Goal: Communication & Community: Participate in discussion

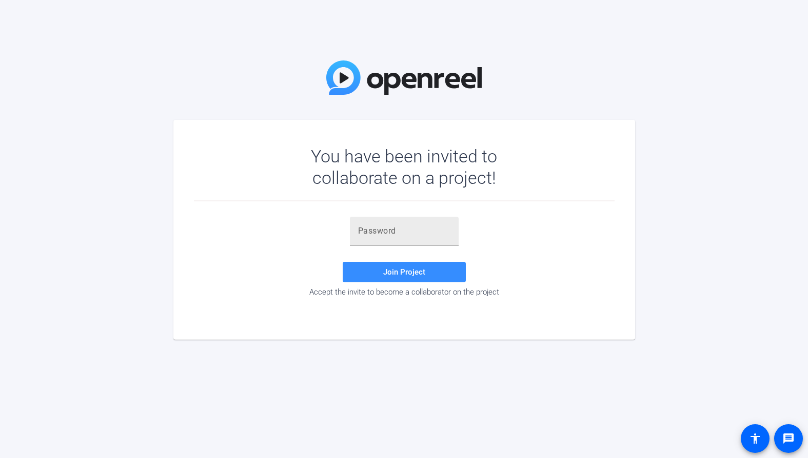
click at [367, 234] on input "text" at bounding box center [404, 231] width 92 height 12
paste input "F)N-.B"
type input "F)N-.B"
click at [367, 269] on span at bounding box center [403, 272] width 123 height 25
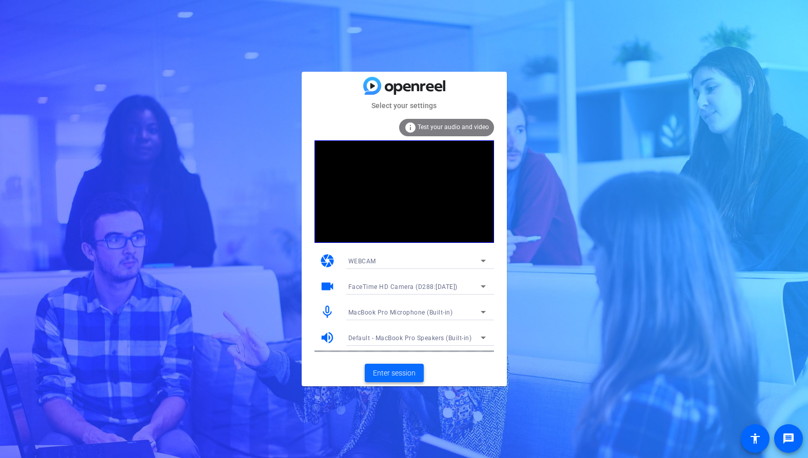
click at [401, 372] on span "Enter session" at bounding box center [394, 373] width 43 height 11
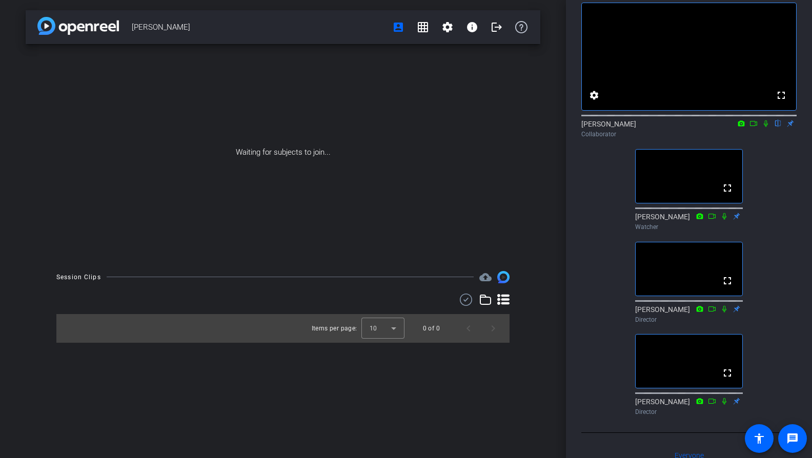
scroll to position [59, 0]
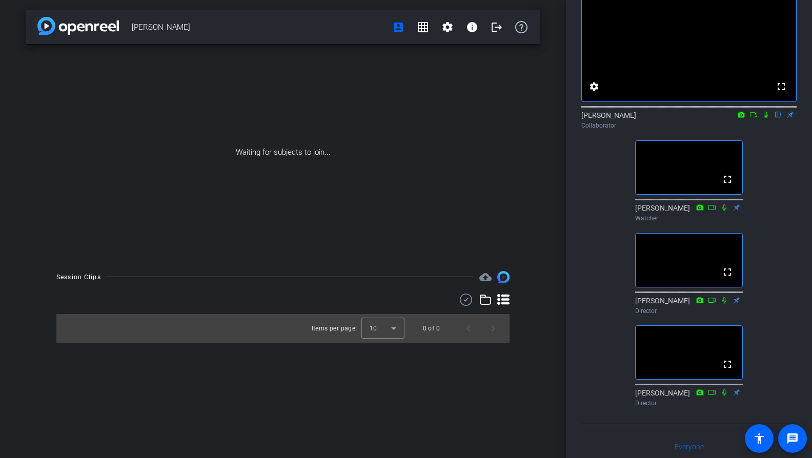
click at [765, 118] on icon at bounding box center [766, 114] width 8 height 7
click at [766, 118] on icon at bounding box center [766, 114] width 8 height 7
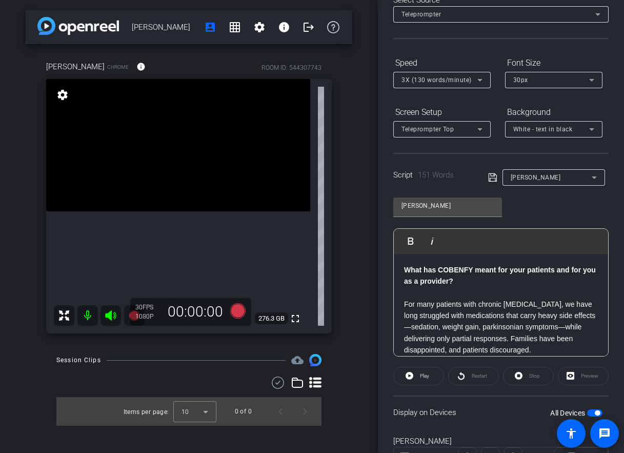
scroll to position [0, 0]
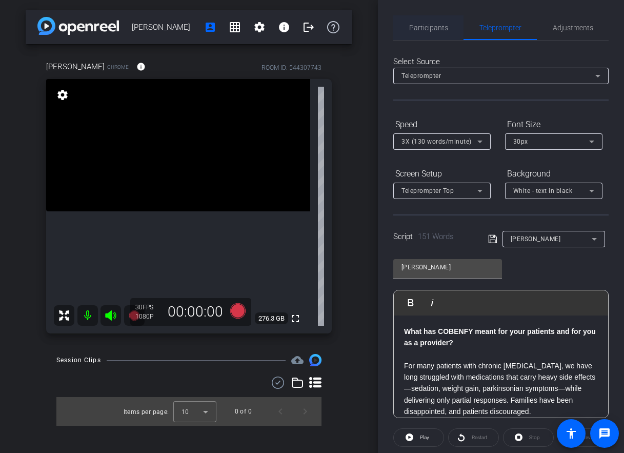
click at [440, 32] on span "Participants" at bounding box center [428, 27] width 39 height 25
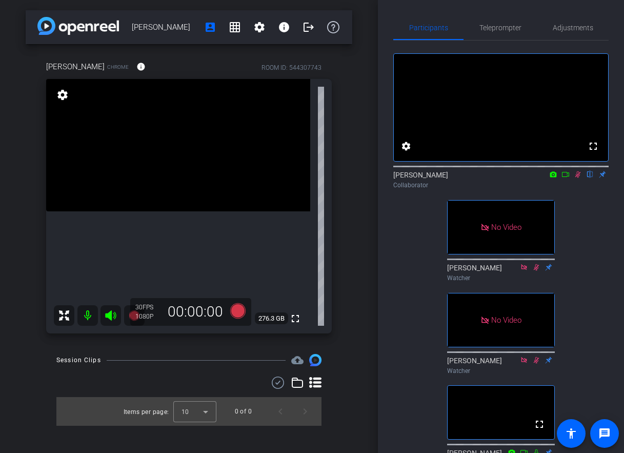
click at [566, 178] on icon at bounding box center [565, 174] width 8 height 7
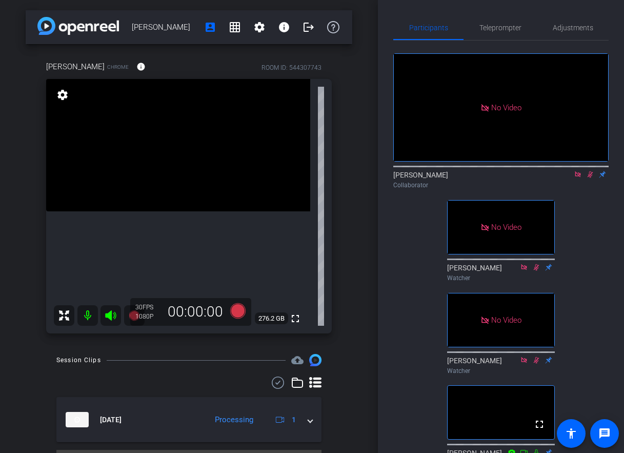
click at [577, 177] on icon at bounding box center [578, 174] width 6 height 6
click at [576, 178] on icon at bounding box center [578, 174] width 8 height 7
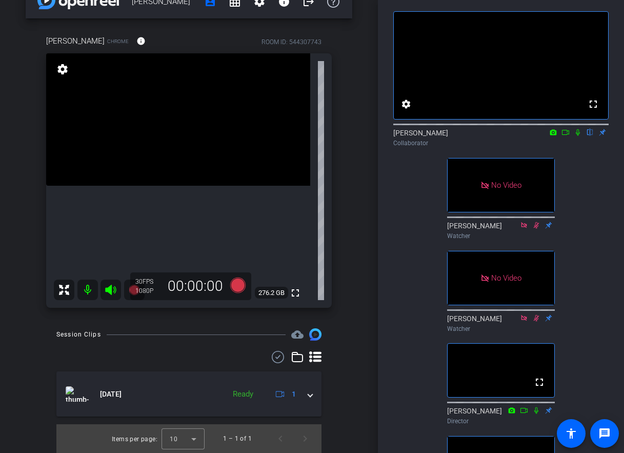
scroll to position [33, 0]
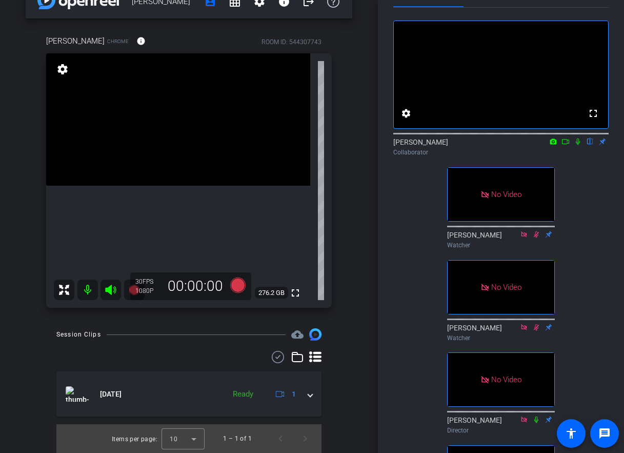
click at [577, 145] on icon at bounding box center [578, 141] width 8 height 7
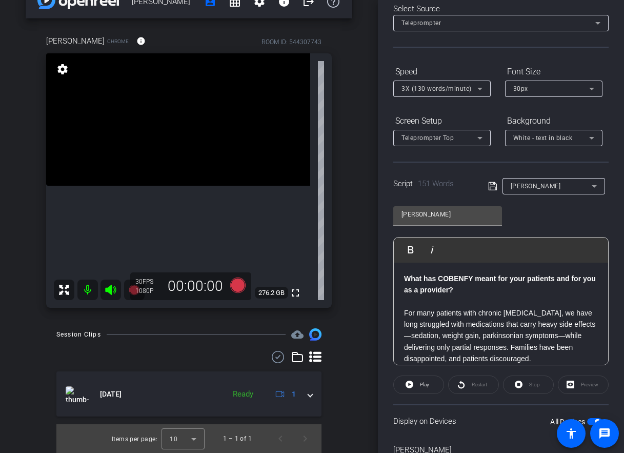
scroll to position [0, 0]
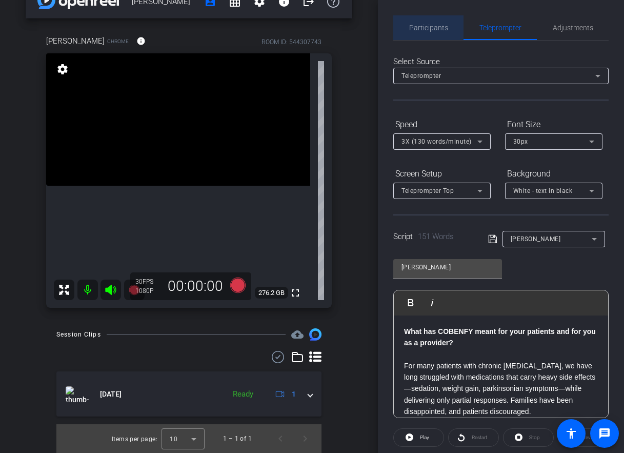
click at [430, 27] on span "Participants" at bounding box center [428, 27] width 39 height 7
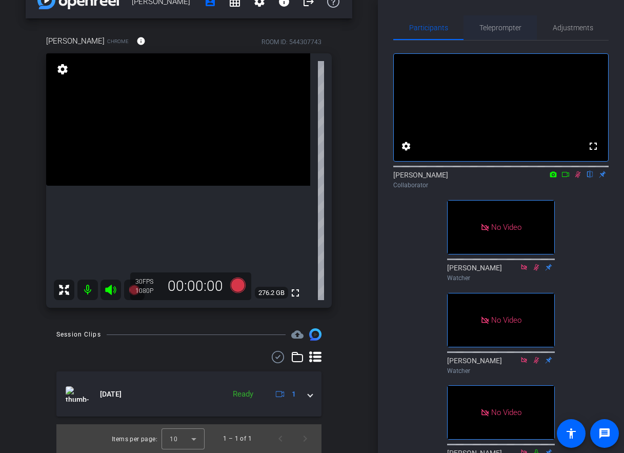
click at [501, 29] on span "Teleprompter" at bounding box center [500, 27] width 42 height 7
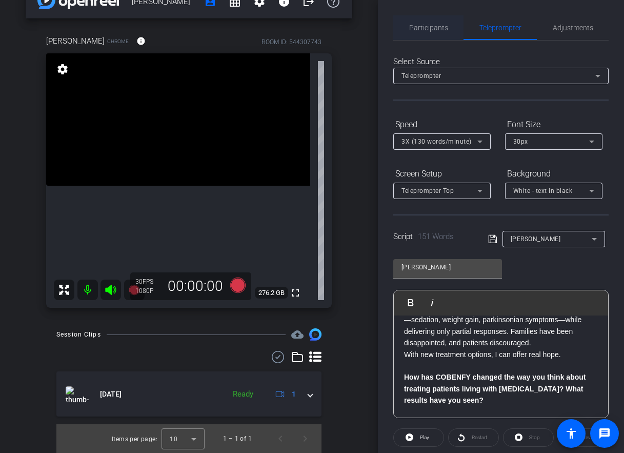
click at [429, 32] on span "Participants" at bounding box center [428, 27] width 39 height 25
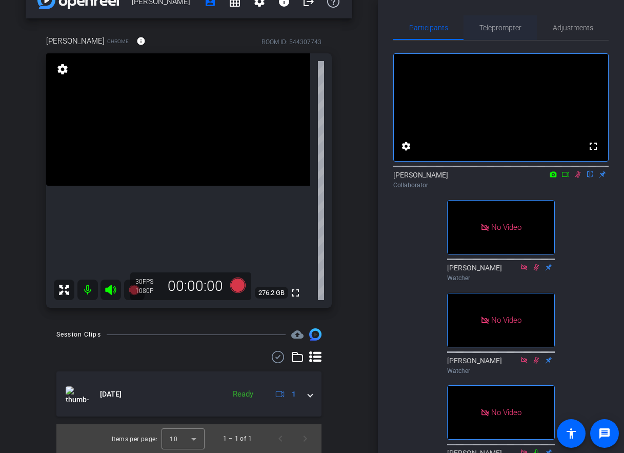
click at [509, 28] on span "Teleprompter" at bounding box center [500, 27] width 42 height 7
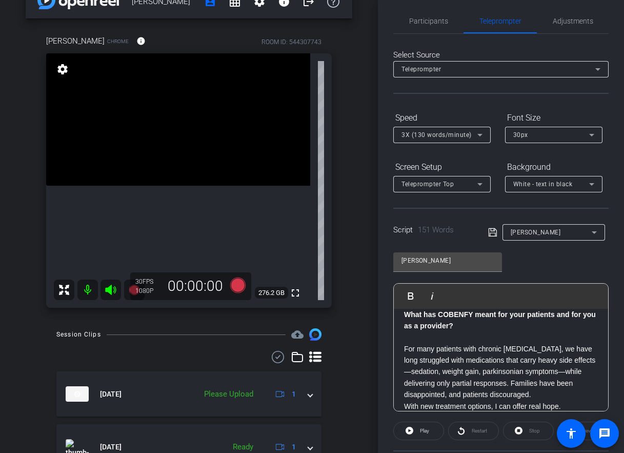
scroll to position [4, 0]
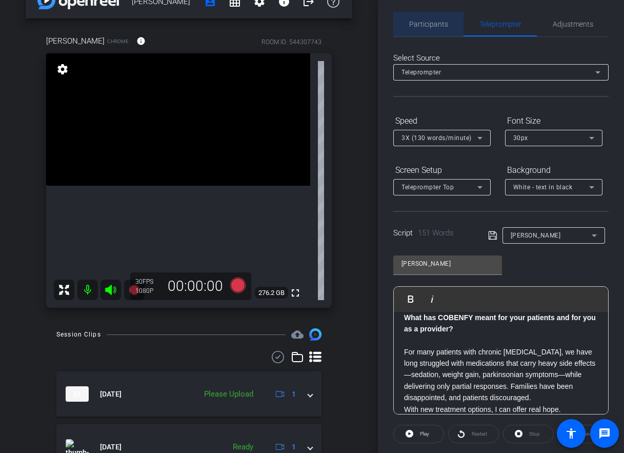
click at [433, 23] on span "Participants" at bounding box center [428, 24] width 39 height 7
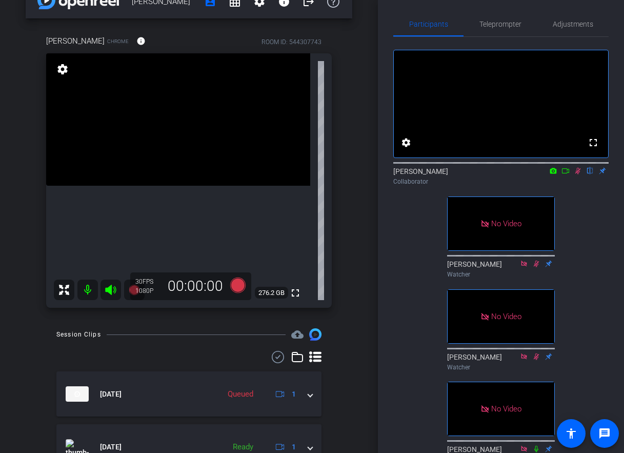
click at [578, 174] on icon at bounding box center [578, 171] width 6 height 7
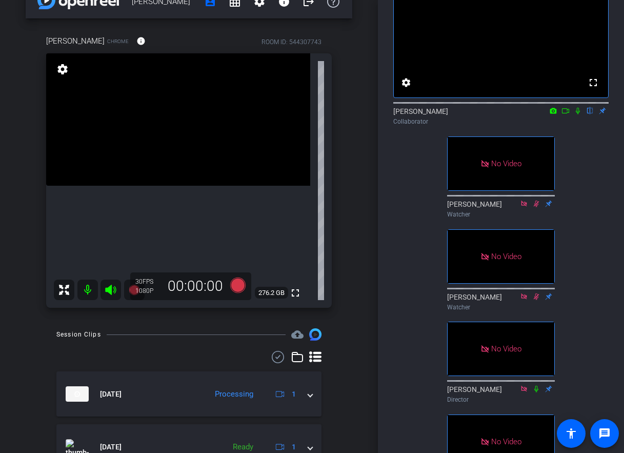
scroll to position [20, 0]
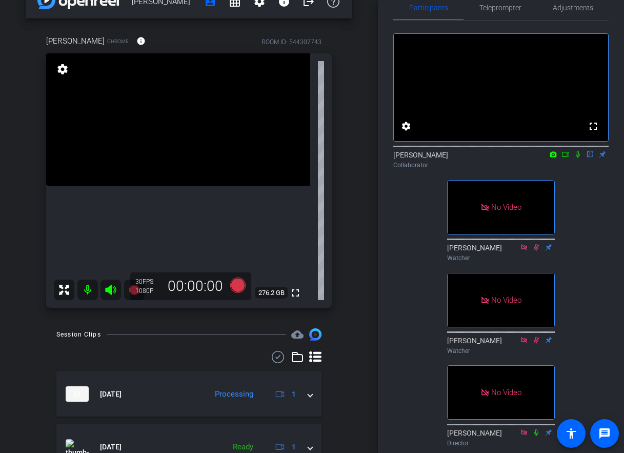
click at [577, 158] on icon at bounding box center [578, 154] width 8 height 7
click at [564, 158] on icon at bounding box center [565, 154] width 8 height 7
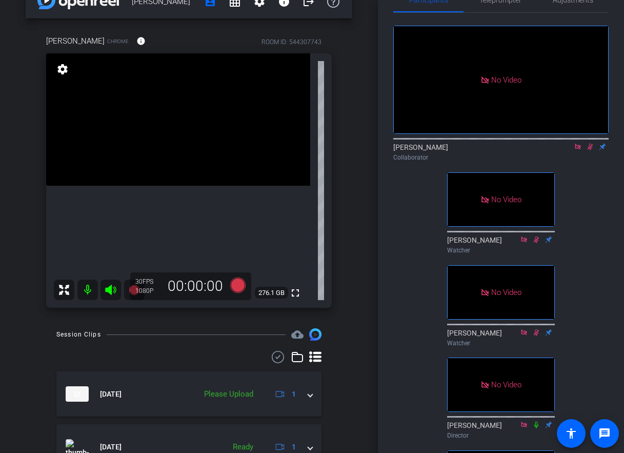
scroll to position [34, 0]
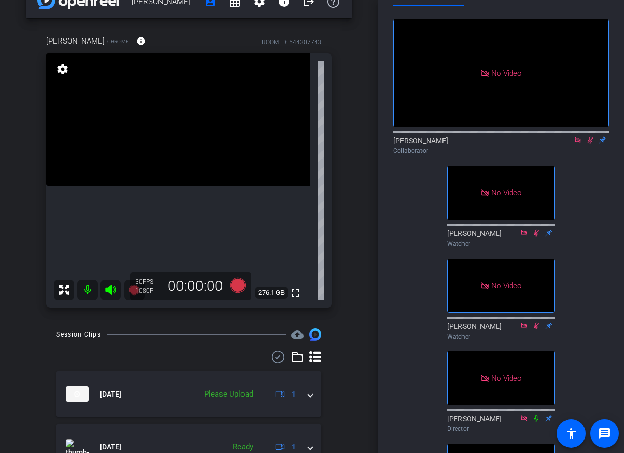
click at [590, 144] on icon at bounding box center [591, 140] width 6 height 7
click at [578, 143] on icon at bounding box center [578, 140] width 6 height 6
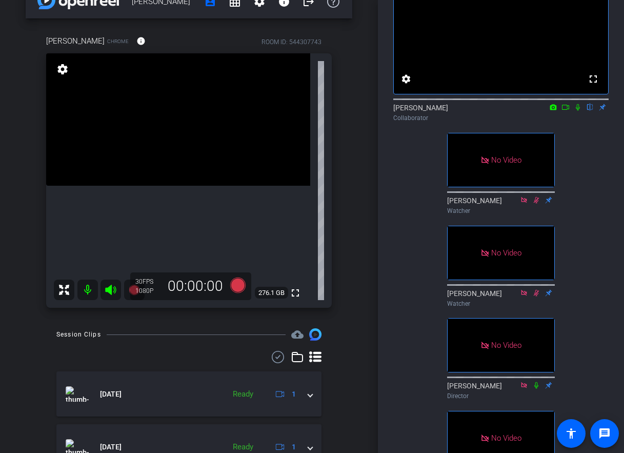
scroll to position [59, 0]
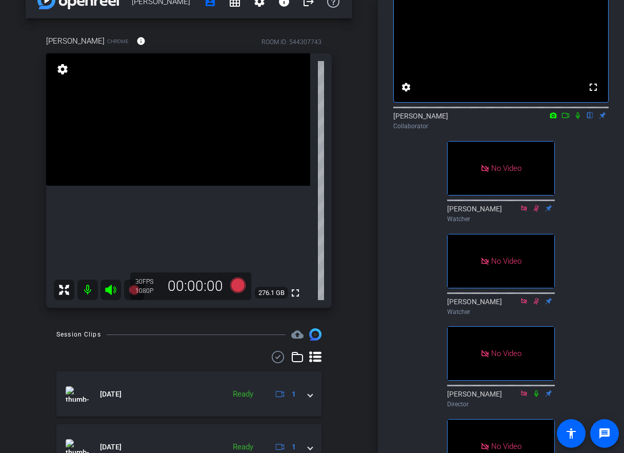
drag, startPoint x: 577, startPoint y: 129, endPoint x: 575, endPoint y: 165, distance: 36.5
click at [575, 165] on div "fullscreen settings [PERSON_NAME] flip Collaborator No Video [PERSON_NAME] Watc…" at bounding box center [500, 290] width 215 height 616
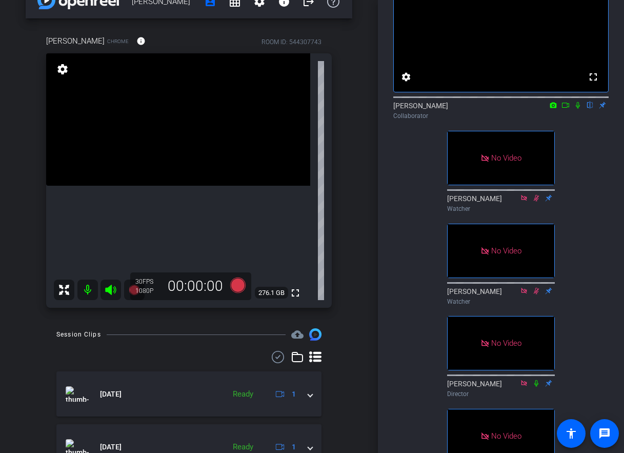
scroll to position [0, 0]
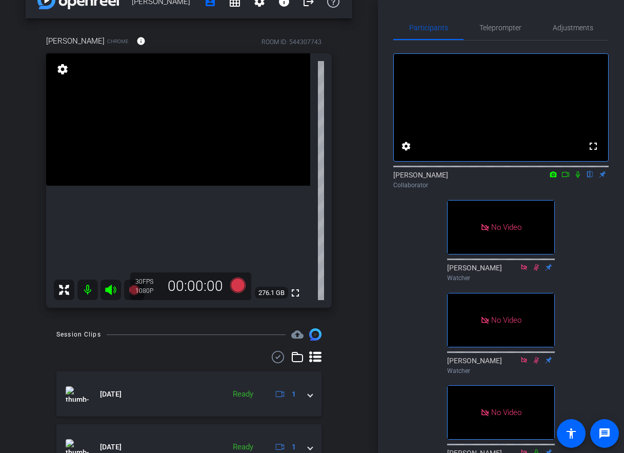
click at [577, 178] on icon at bounding box center [578, 174] width 8 height 7
click at [568, 178] on icon at bounding box center [565, 174] width 8 height 7
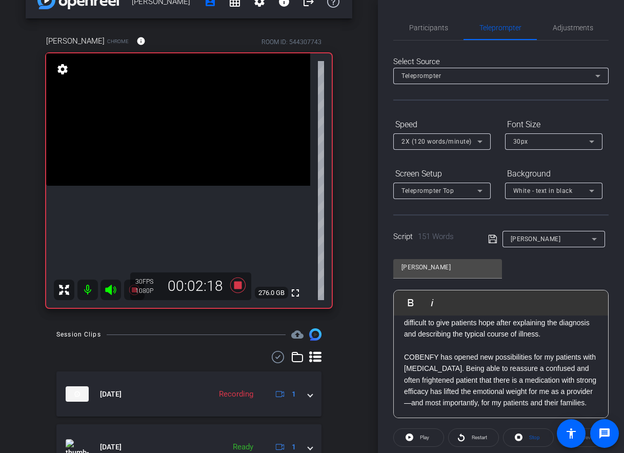
scroll to position [197, 0]
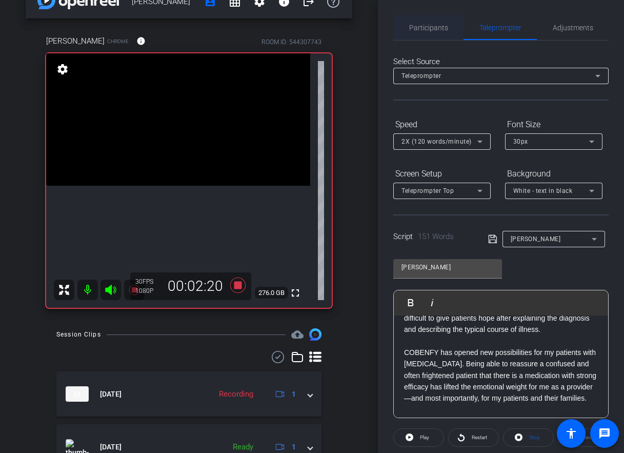
click at [431, 29] on span "Participants" at bounding box center [428, 27] width 39 height 7
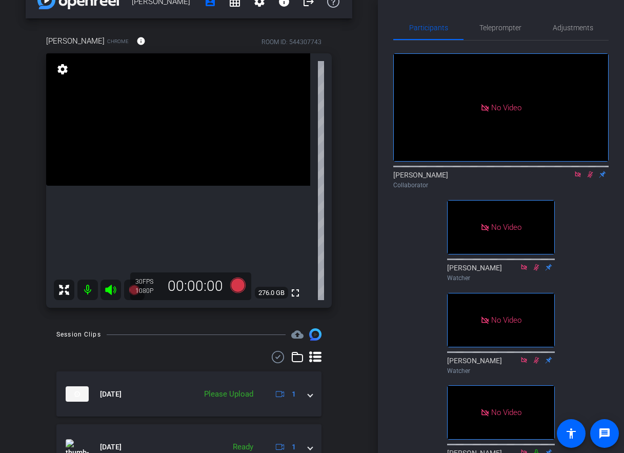
click at [590, 171] on icon at bounding box center [591, 174] width 6 height 7
click at [580, 171] on icon at bounding box center [578, 174] width 6 height 6
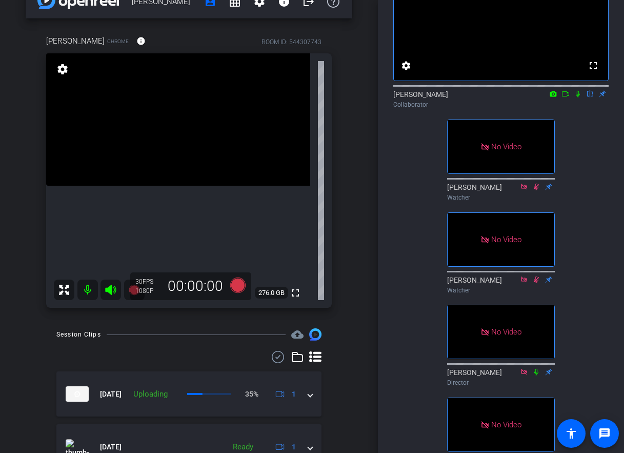
scroll to position [0, 0]
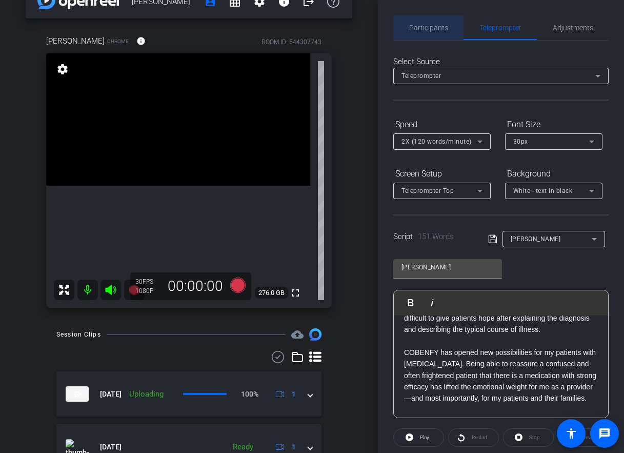
click at [436, 29] on span "Participants" at bounding box center [428, 27] width 39 height 7
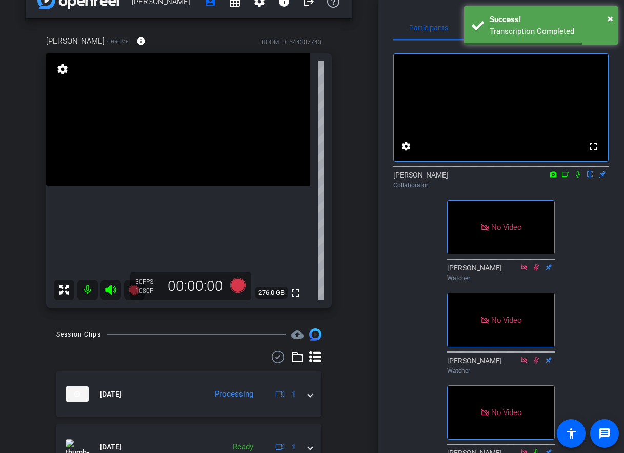
click at [578, 178] on icon at bounding box center [578, 174] width 8 height 7
click at [566, 178] on icon at bounding box center [565, 174] width 8 height 7
click at [400, 15] on div "Participants" at bounding box center [428, 27] width 70 height 25
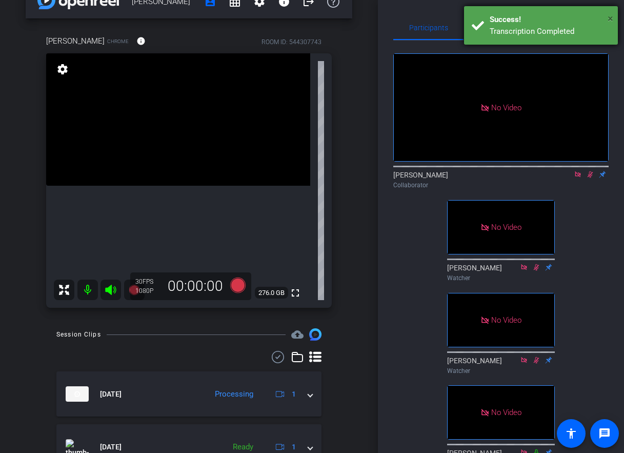
click at [612, 18] on span "×" at bounding box center [611, 18] width 6 height 12
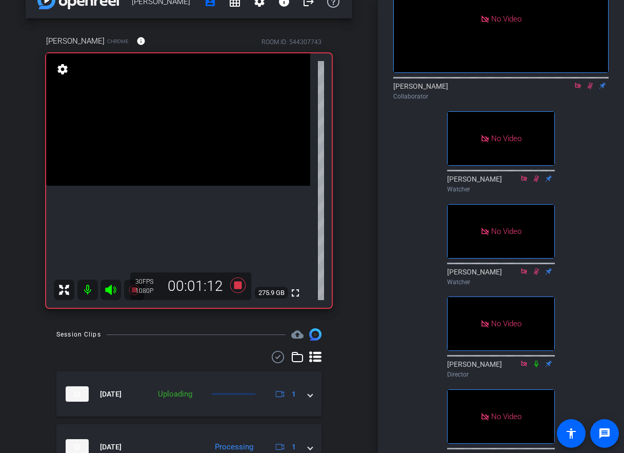
scroll to position [83, 0]
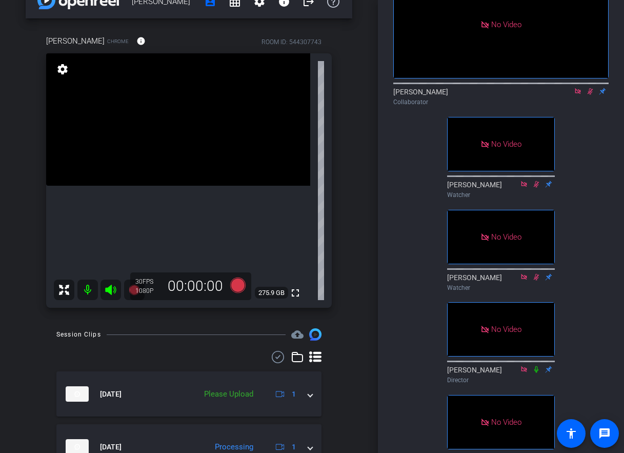
click at [576, 95] on icon at bounding box center [578, 91] width 8 height 7
click at [575, 95] on icon at bounding box center [578, 91] width 8 height 7
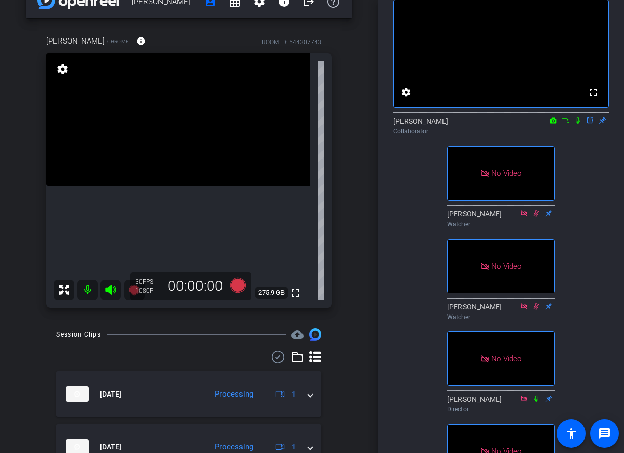
scroll to position [50, 0]
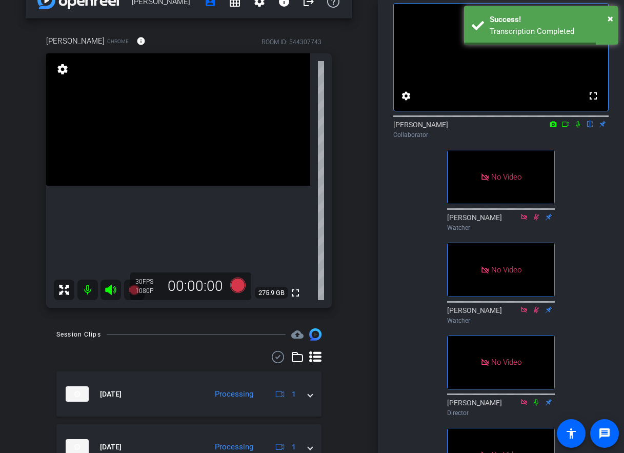
click at [580, 128] on icon at bounding box center [578, 123] width 8 height 7
click at [569, 128] on icon at bounding box center [565, 123] width 8 height 7
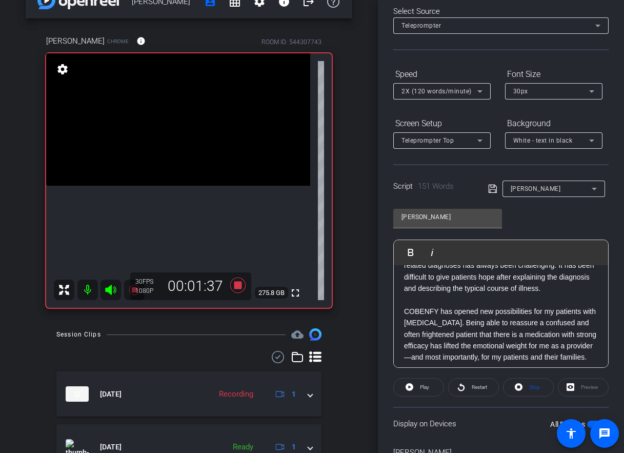
scroll to position [0, 0]
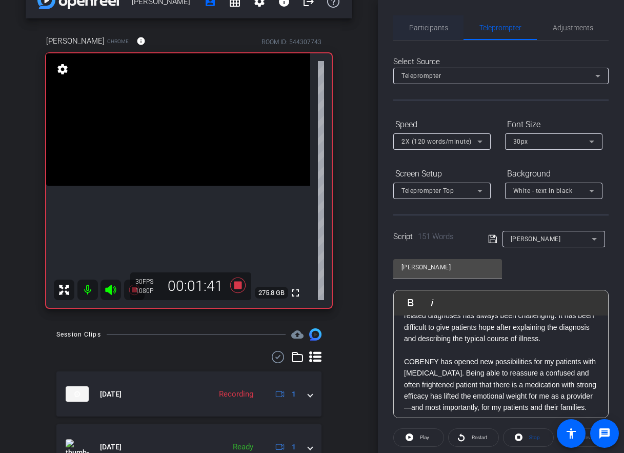
click at [426, 28] on span "Participants" at bounding box center [428, 27] width 39 height 7
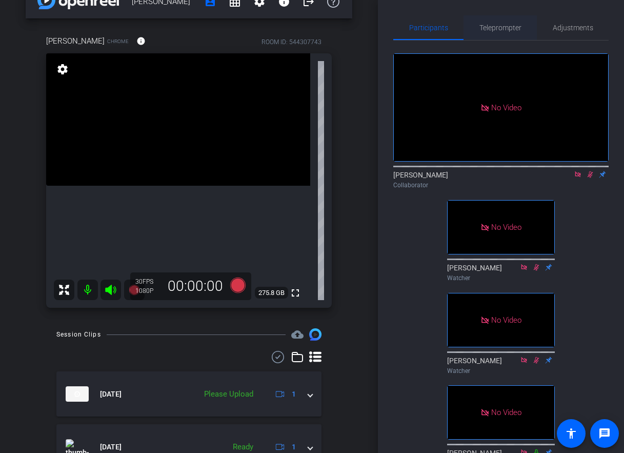
click at [513, 31] on span "Teleprompter" at bounding box center [500, 27] width 42 height 7
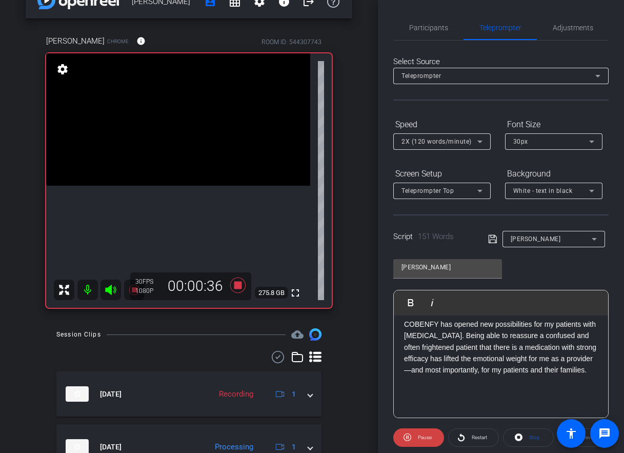
scroll to position [228, 0]
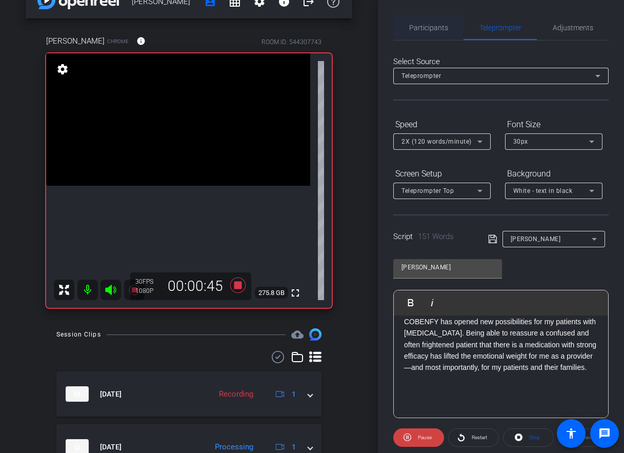
click at [435, 24] on span "Participants" at bounding box center [428, 27] width 39 height 7
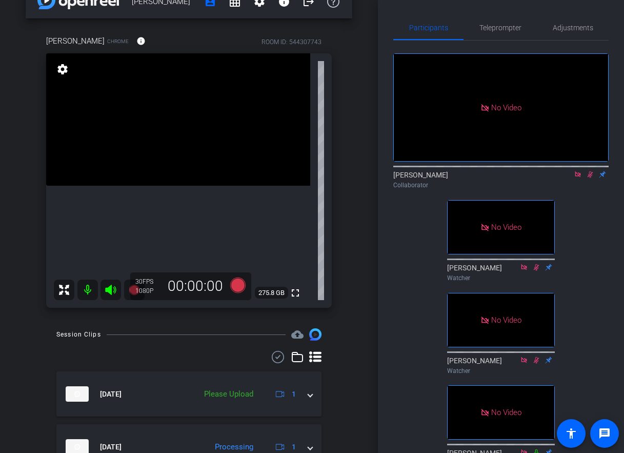
click at [590, 171] on icon at bounding box center [591, 174] width 6 height 7
click at [582, 170] on mat-icon at bounding box center [578, 174] width 12 height 9
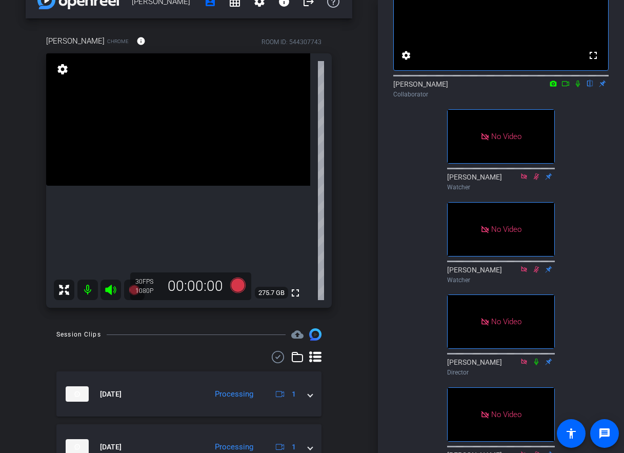
scroll to position [84, 0]
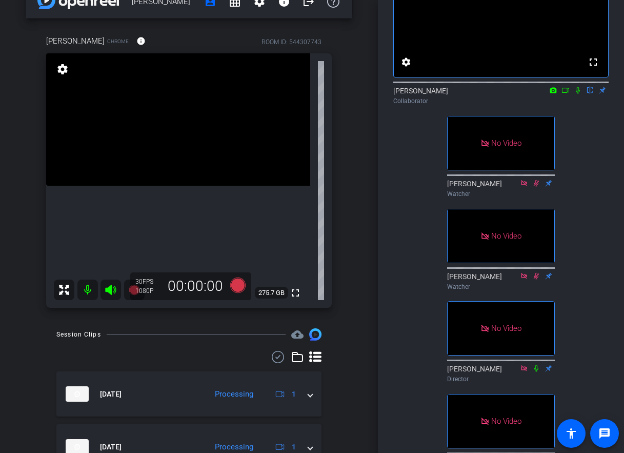
click at [578, 95] on mat-icon at bounding box center [578, 90] width 12 height 9
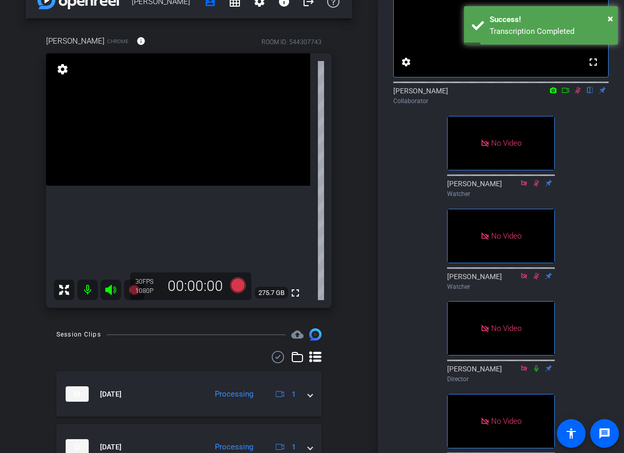
click at [567, 94] on icon at bounding box center [565, 90] width 8 height 7
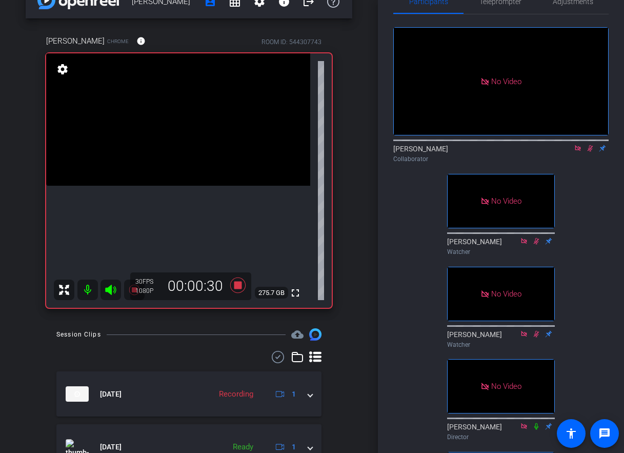
scroll to position [0, 0]
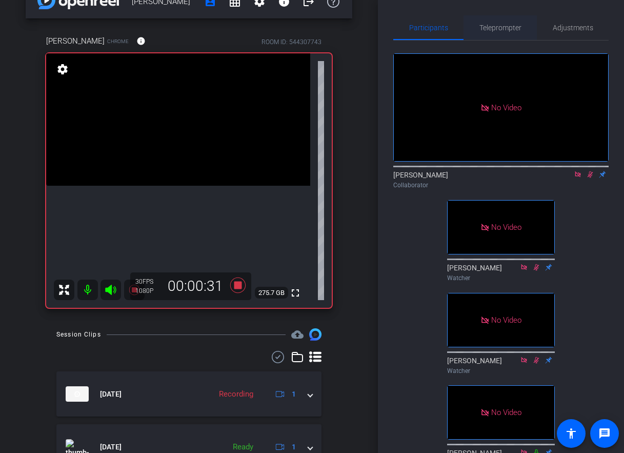
click at [511, 25] on span "Teleprompter" at bounding box center [500, 27] width 42 height 7
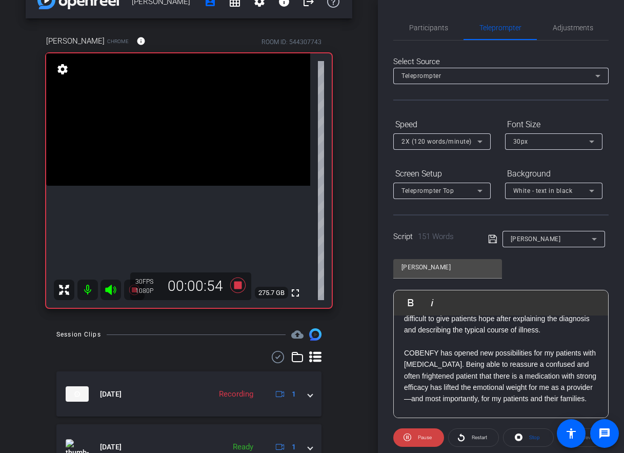
scroll to position [205, 0]
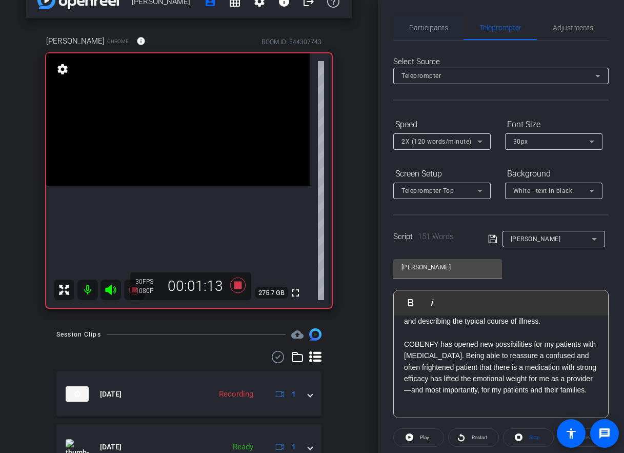
click at [435, 24] on span "Participants" at bounding box center [428, 27] width 39 height 7
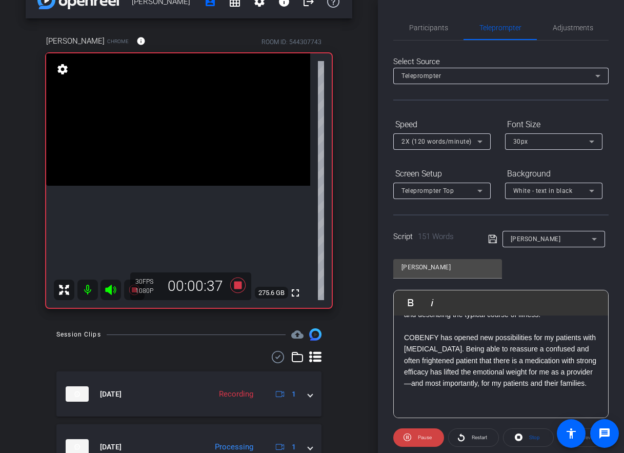
scroll to position [223, 0]
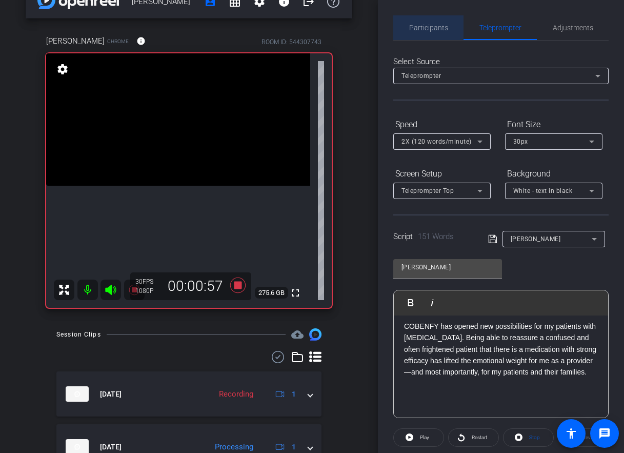
click at [415, 27] on span "Participants" at bounding box center [428, 27] width 39 height 7
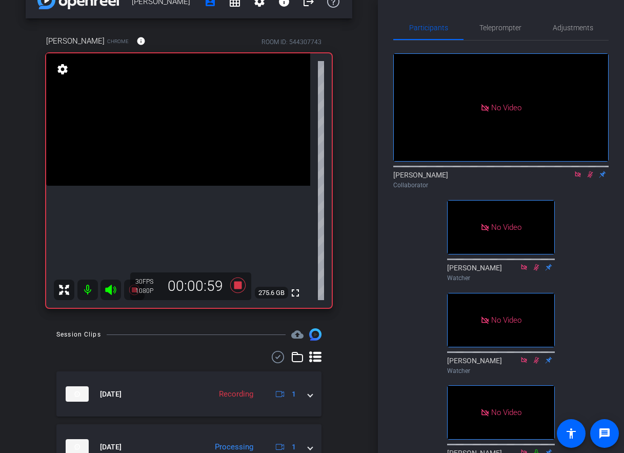
click at [590, 171] on icon at bounding box center [591, 174] width 6 height 7
click at [579, 171] on icon at bounding box center [578, 174] width 8 height 7
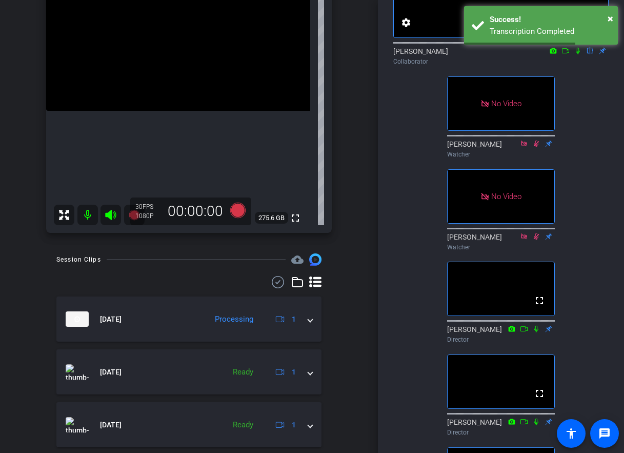
scroll to position [97, 0]
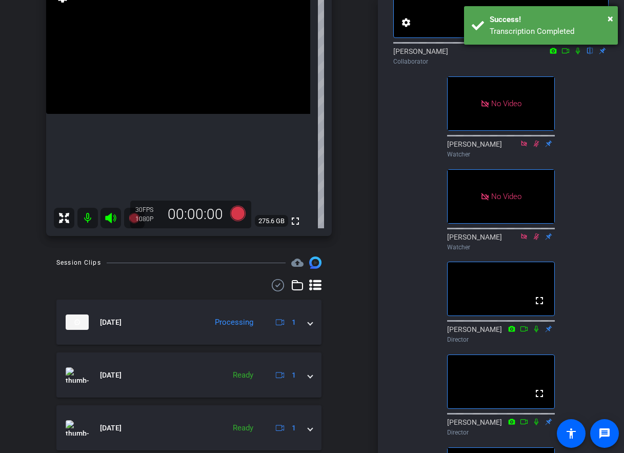
click at [613, 17] on div "× Success! Transcription Completed" at bounding box center [541, 25] width 154 height 38
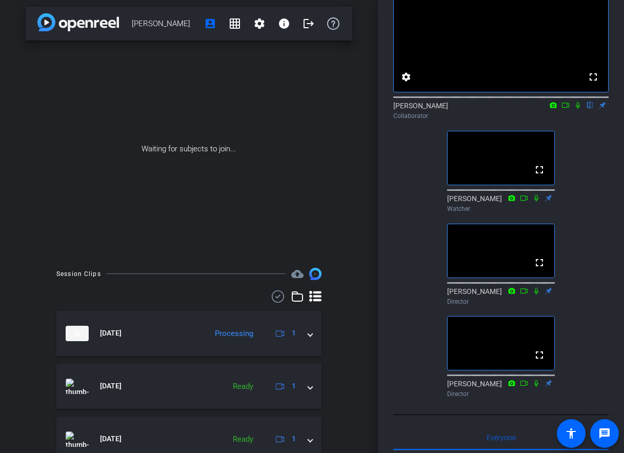
scroll to position [70, 0]
